Goal: Task Accomplishment & Management: Complete application form

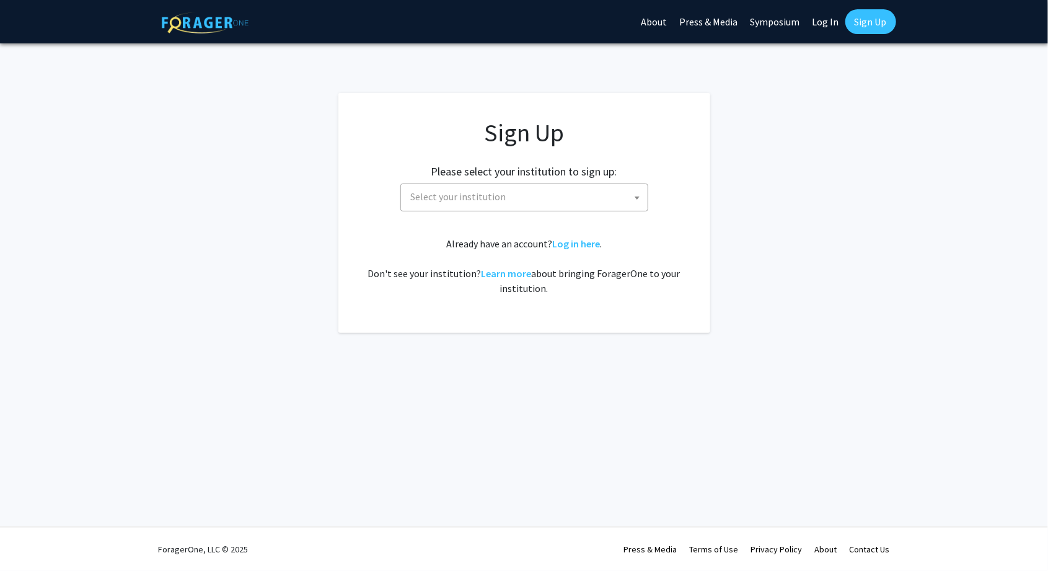
click at [604, 201] on span "Select your institution" at bounding box center [527, 196] width 242 height 25
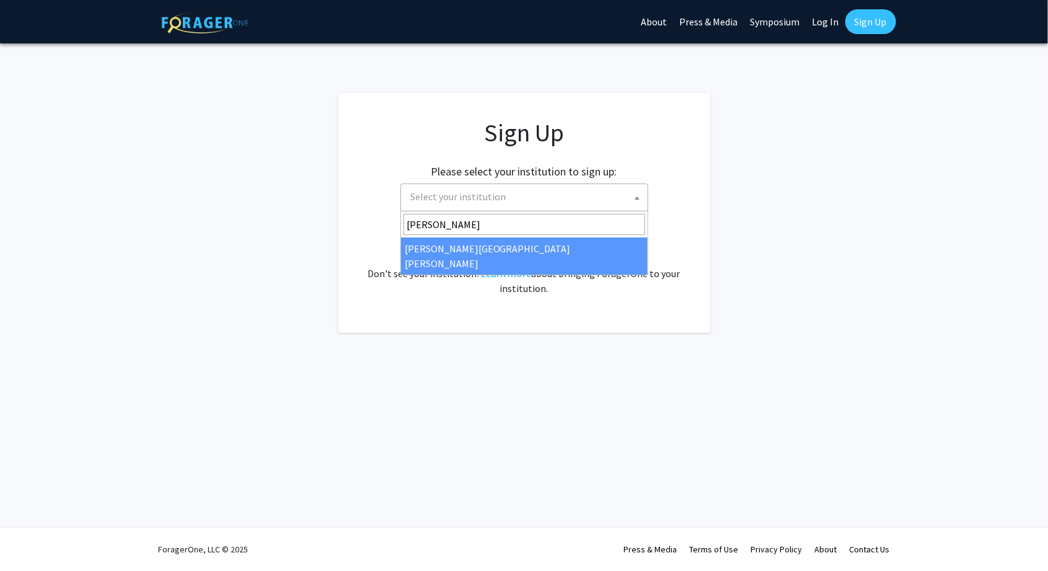
type input "johns"
select select "1"
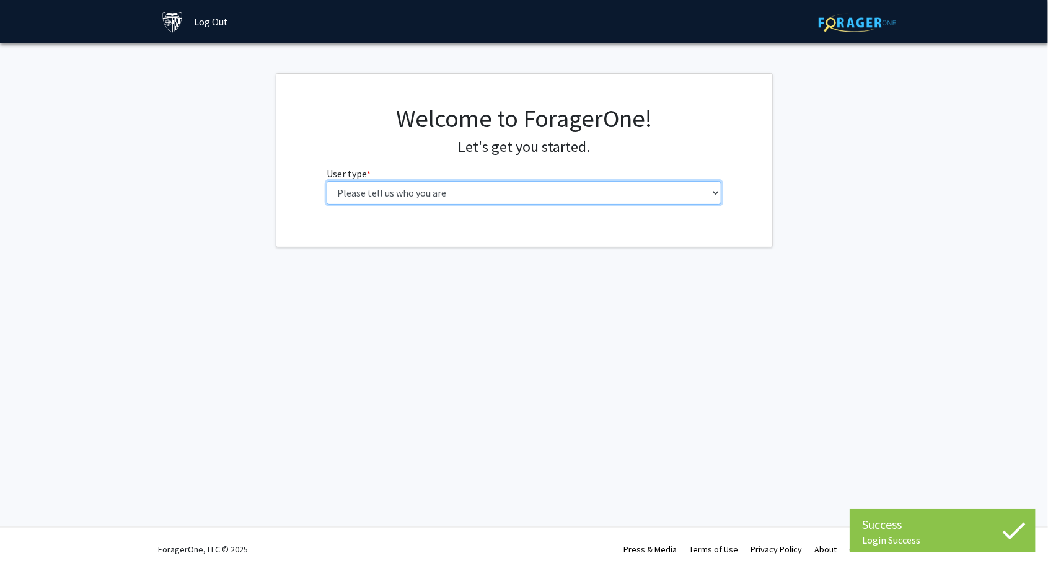
click at [526, 197] on select "Please tell us who you are Undergraduate Student Master's Student Doctoral Cand…" at bounding box center [524, 193] width 395 height 24
select select "2: masters"
click at [327, 181] on select "Please tell us who you are Undergraduate Student Master's Student Doctoral Cand…" at bounding box center [524, 193] width 395 height 24
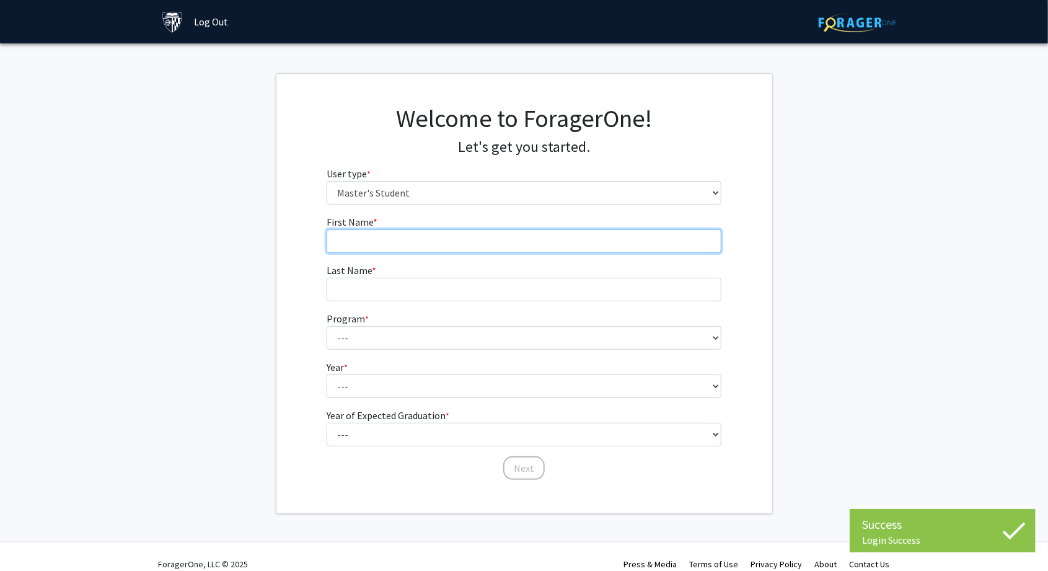
click at [537, 243] on input "First Name * required" at bounding box center [524, 241] width 395 height 24
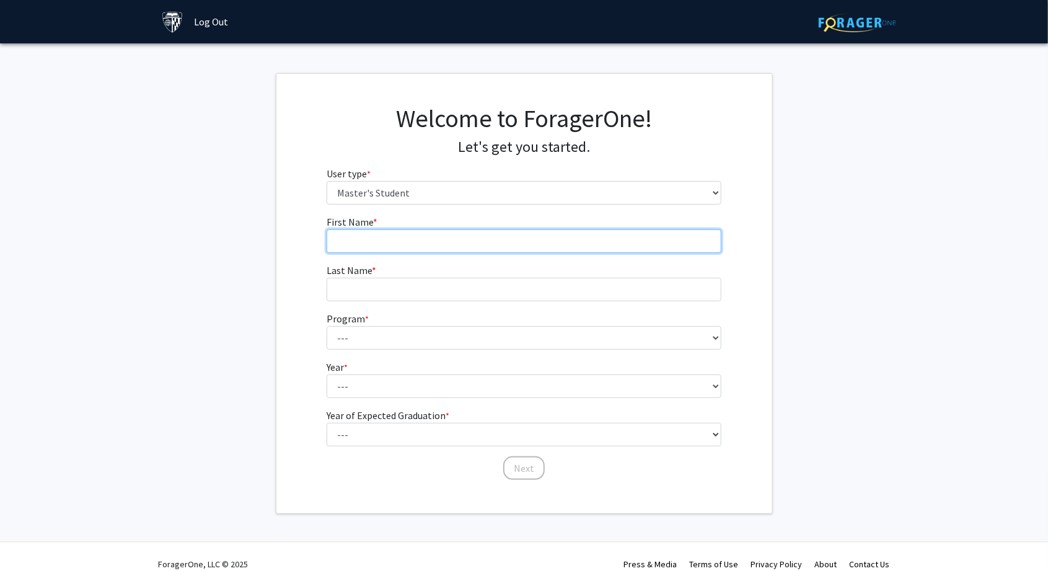
type input "[PERSON_NAME]"
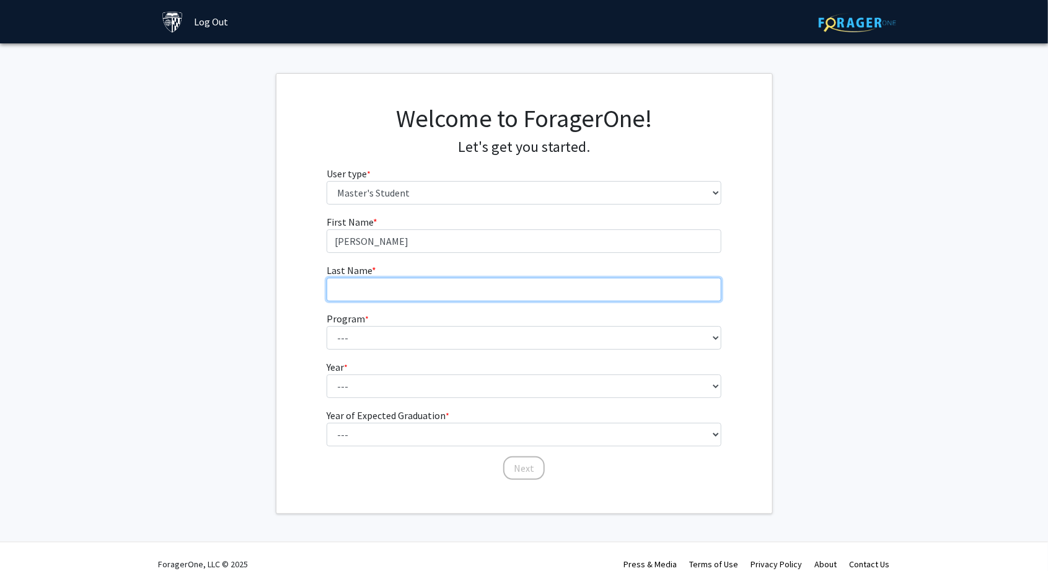
type input "Fan"
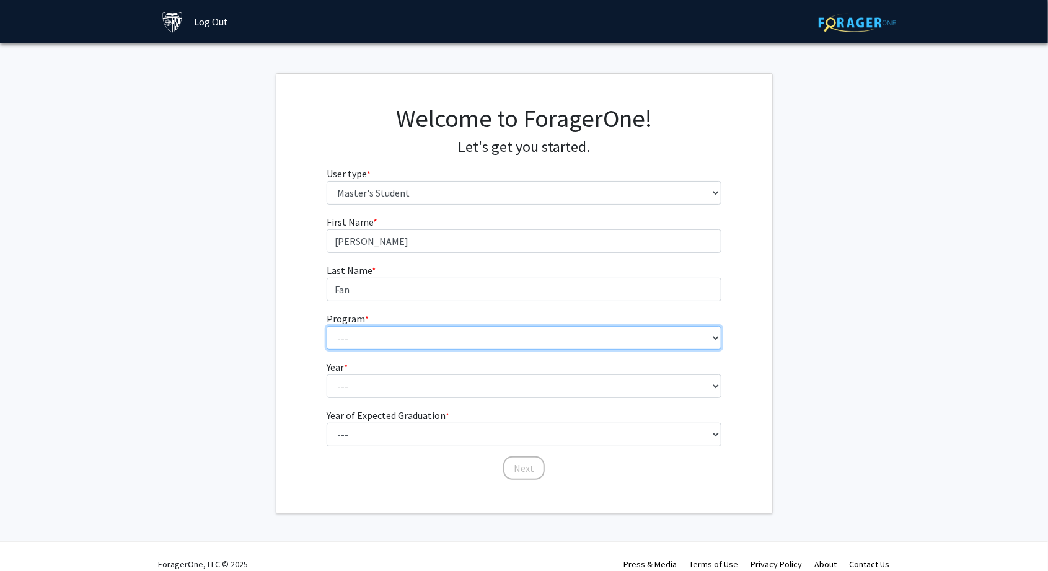
click at [479, 337] on select "--- Anatomy Education Applied and Computational Mathematics Applied Biomedical …" at bounding box center [524, 338] width 395 height 24
select select "109: 109"
click at [327, 326] on select "--- Anatomy Education Applied and Computational Mathematics Applied Biomedical …" at bounding box center [524, 338] width 395 height 24
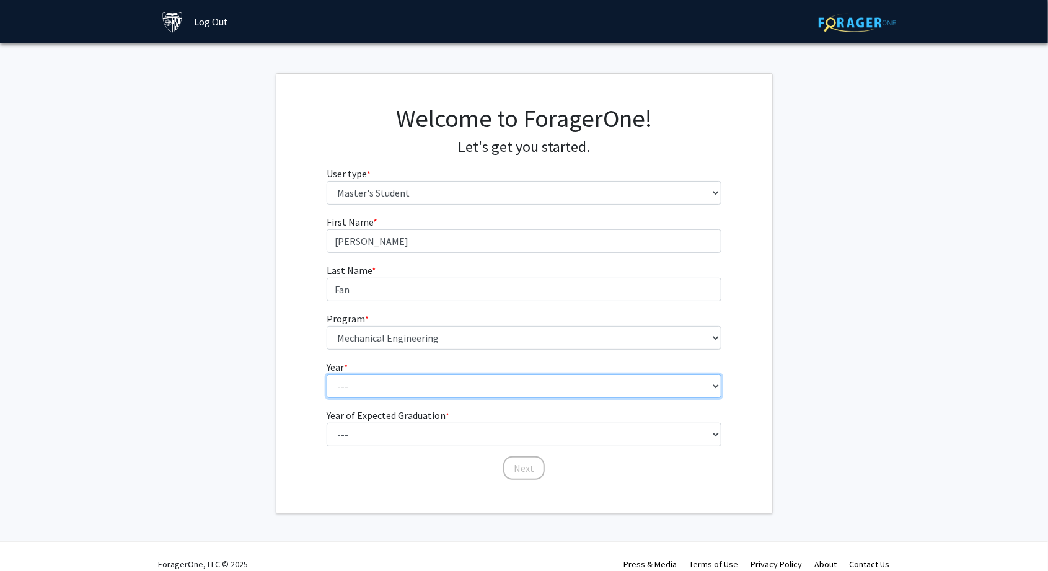
click at [417, 383] on select "--- First Year Second Year" at bounding box center [524, 386] width 395 height 24
select select "1: first_year"
click at [327, 374] on select "--- First Year Second Year" at bounding box center [524, 386] width 395 height 24
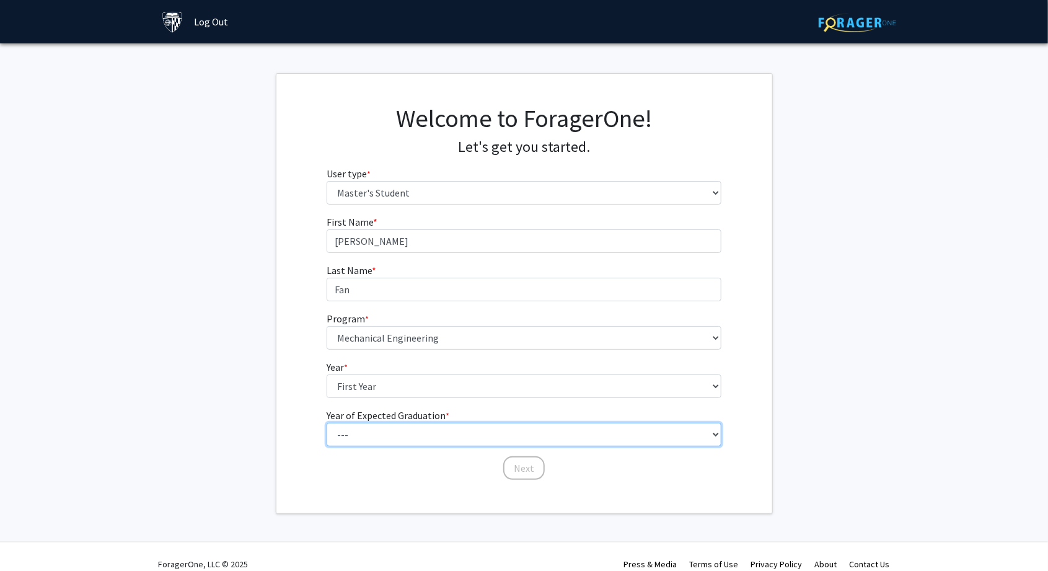
click at [397, 429] on select "--- 2025 2026 2027 2028 2029 2030 2031 2032 2033 2034" at bounding box center [524, 435] width 395 height 24
select select "3: 2027"
click at [327, 423] on select "--- 2025 2026 2027 2028 2029 2030 2031 2032 2033 2034" at bounding box center [524, 435] width 395 height 24
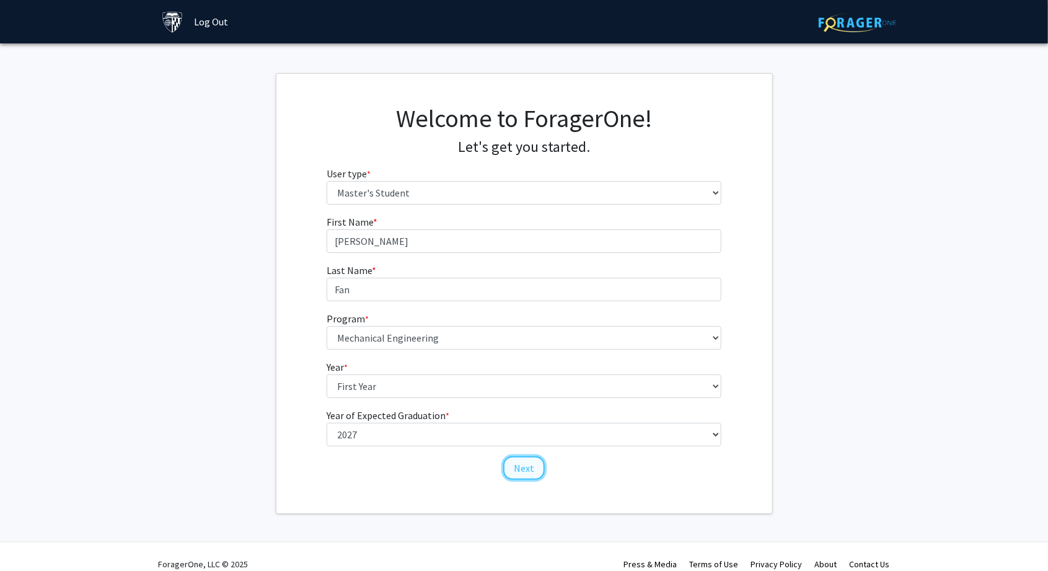
click at [526, 477] on button "Next" at bounding box center [524, 468] width 42 height 24
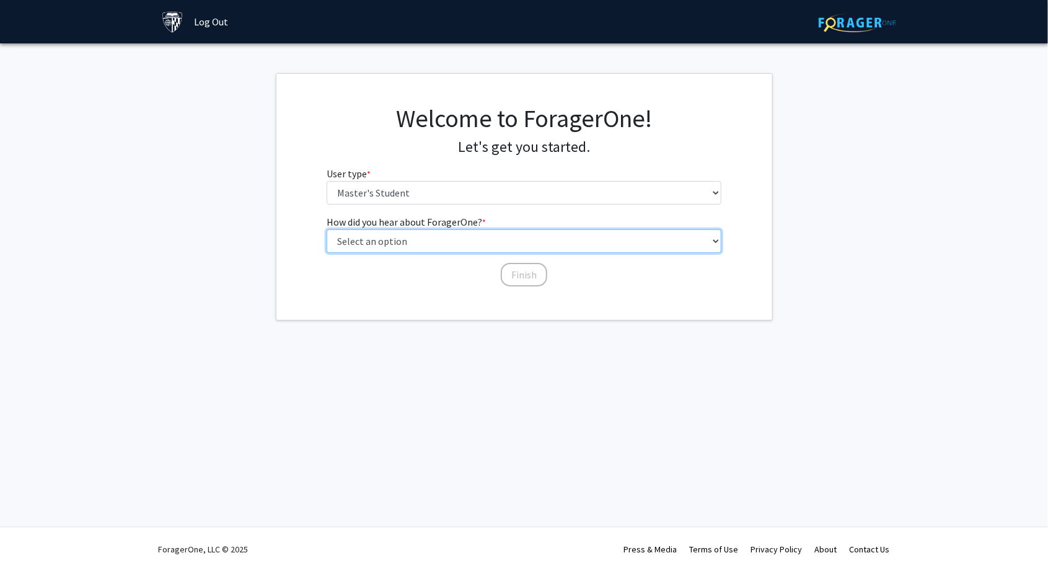
click at [537, 242] on select "Select an option Peer/student recommendation Faculty/staff recommendation Unive…" at bounding box center [524, 241] width 395 height 24
select select "3: university_website"
click at [327, 229] on select "Select an option Peer/student recommendation Faculty/staff recommendation Unive…" at bounding box center [524, 241] width 395 height 24
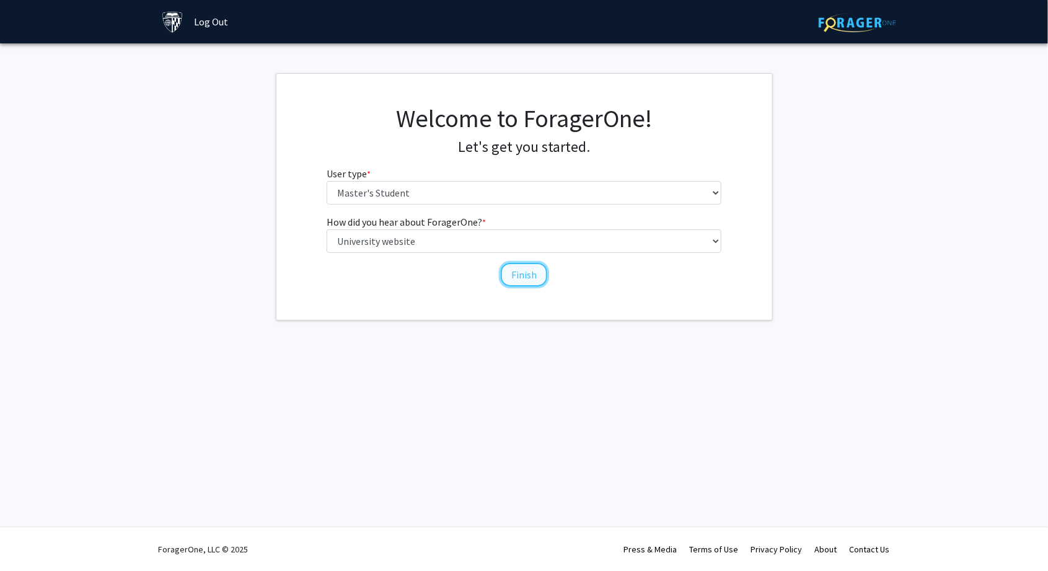
click at [525, 278] on button "Finish" at bounding box center [524, 275] width 46 height 24
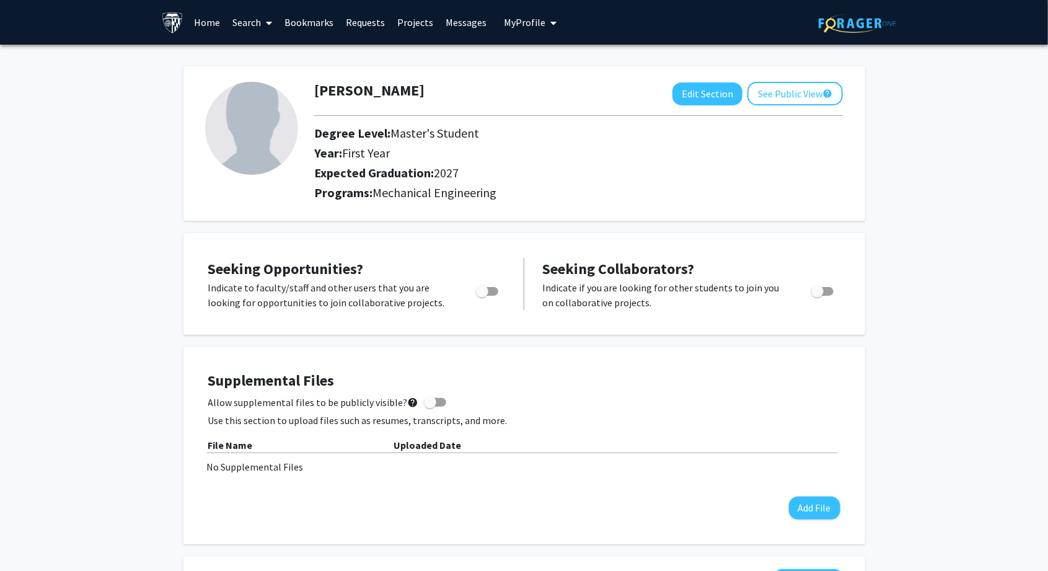
click at [490, 288] on span "Toggle" at bounding box center [487, 291] width 22 height 9
click at [482, 296] on input "Are you actively seeking opportunities?" at bounding box center [482, 296] width 1 height 1
checkbox input "true"
click at [261, 28] on link "Search" at bounding box center [252, 22] width 52 height 43
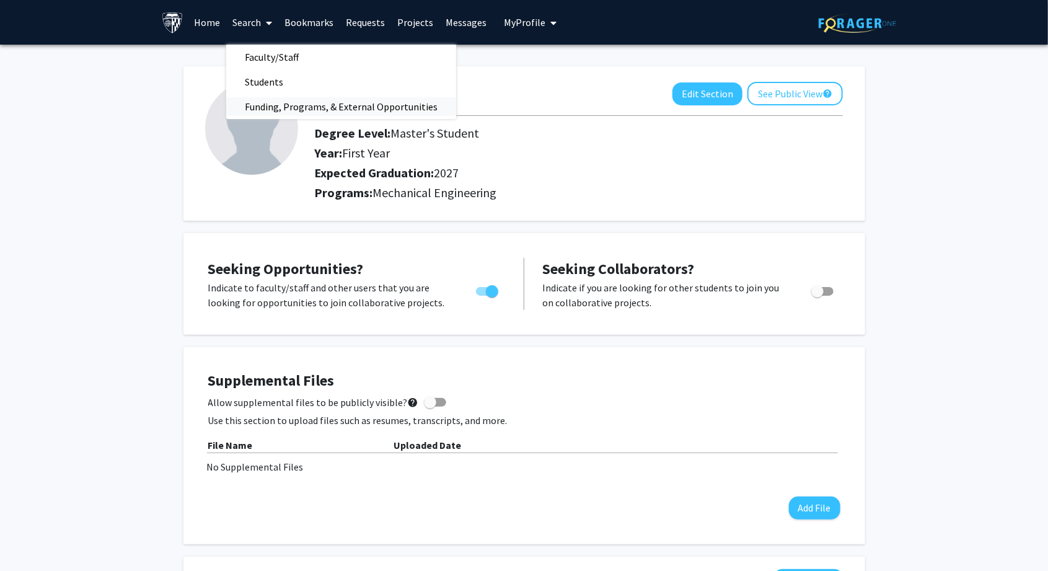
click at [282, 106] on span "Funding, Programs, & External Opportunities" at bounding box center [341, 106] width 230 height 25
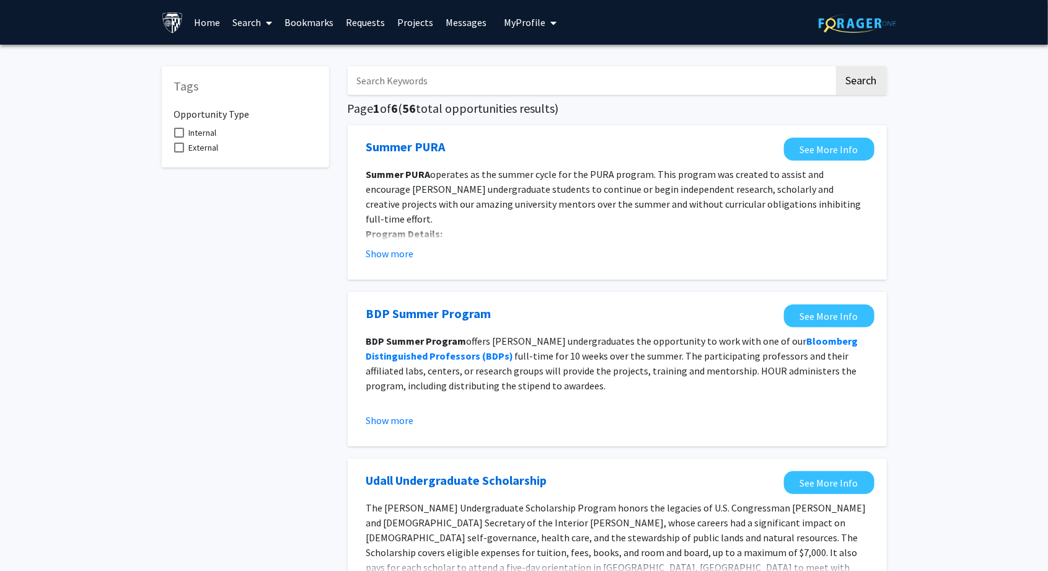
click at [409, 24] on link "Projects" at bounding box center [415, 22] width 48 height 43
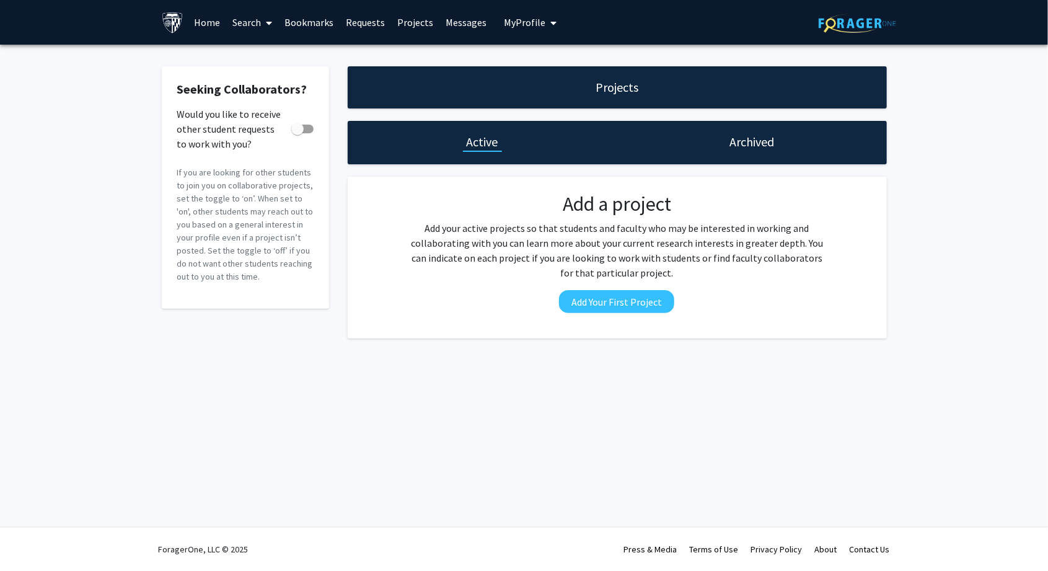
click at [191, 20] on link "Home" at bounding box center [207, 22] width 38 height 43
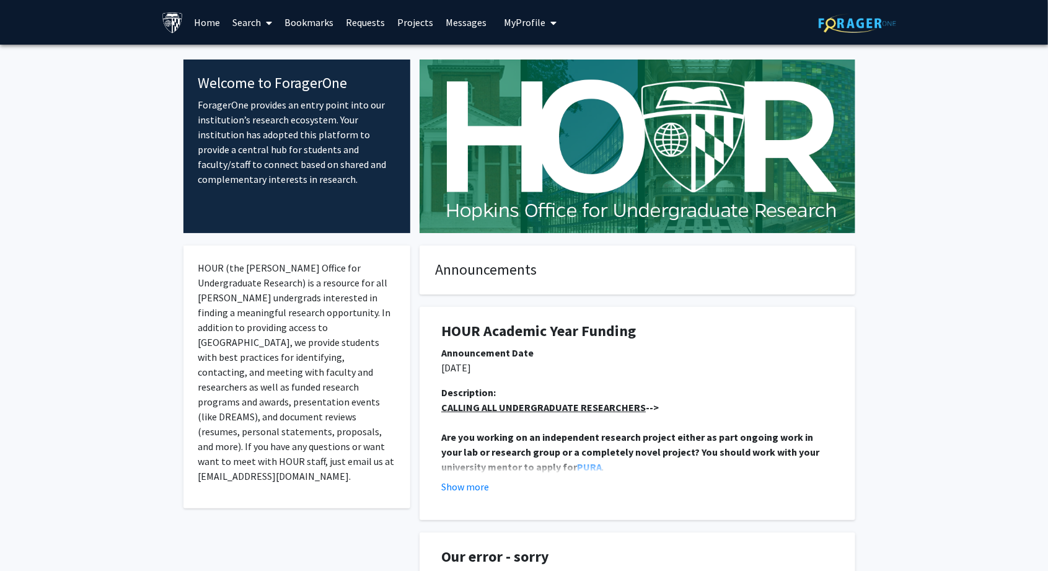
click at [553, 29] on button "My Profile" at bounding box center [530, 22] width 60 height 45
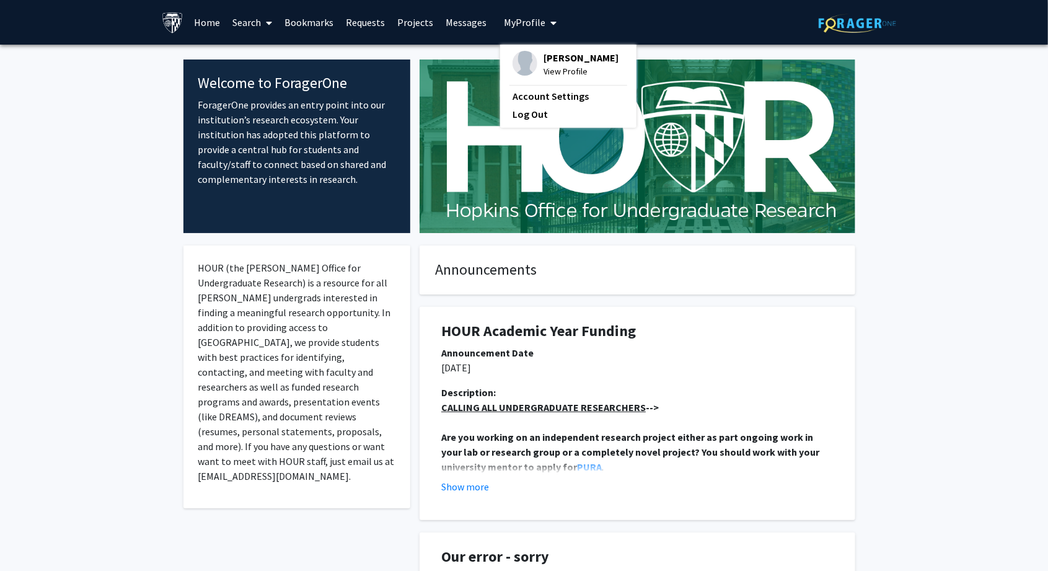
click at [529, 63] on img at bounding box center [525, 63] width 25 height 25
